Goal: Check status: Check status

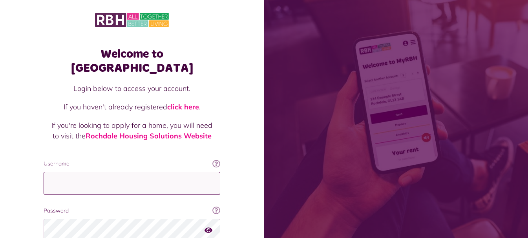
type input "**********"
click at [20, 140] on div "Welcome to MyRBH Login below to access your account. If you haven't already reg…" at bounding box center [132, 158] width 264 height 316
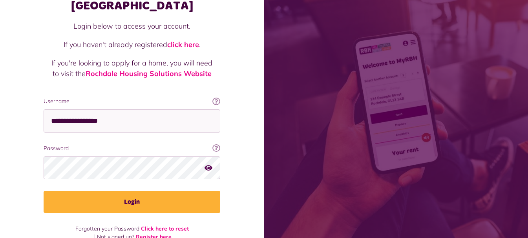
scroll to position [63, 0]
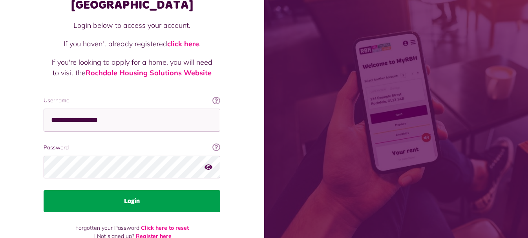
click at [98, 190] on button "Login" at bounding box center [132, 201] width 177 height 22
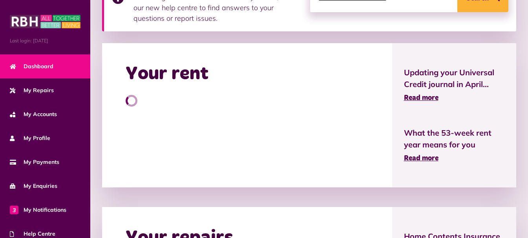
scroll to position [157, 0]
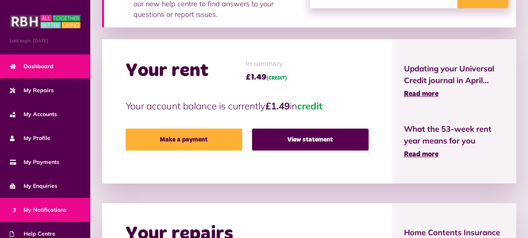
click at [53, 206] on span "3 My Notifications" at bounding box center [38, 210] width 57 height 8
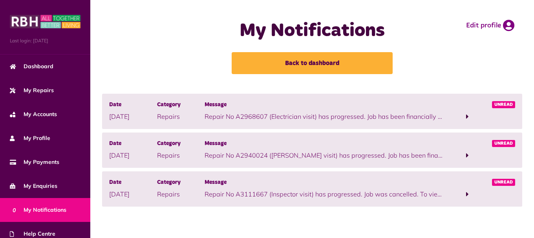
click at [476, 112] on span at bounding box center [468, 117] width 48 height 11
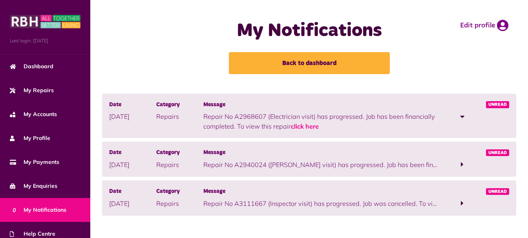
click at [502, 104] on span "Unread" at bounding box center [497, 104] width 23 height 7
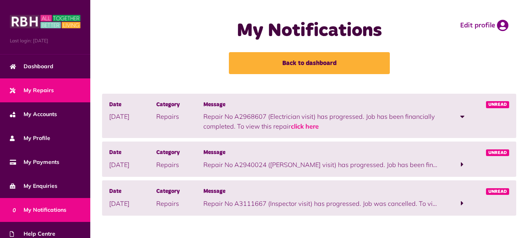
click at [41, 84] on link "My Repairs" at bounding box center [45, 91] width 90 height 24
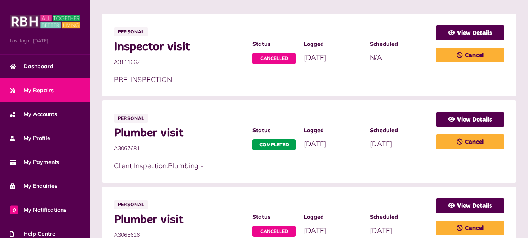
scroll to position [157, 0]
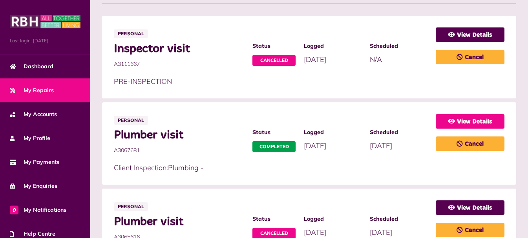
click at [476, 119] on link "View Details" at bounding box center [470, 121] width 69 height 15
